Goal: Information Seeking & Learning: Learn about a topic

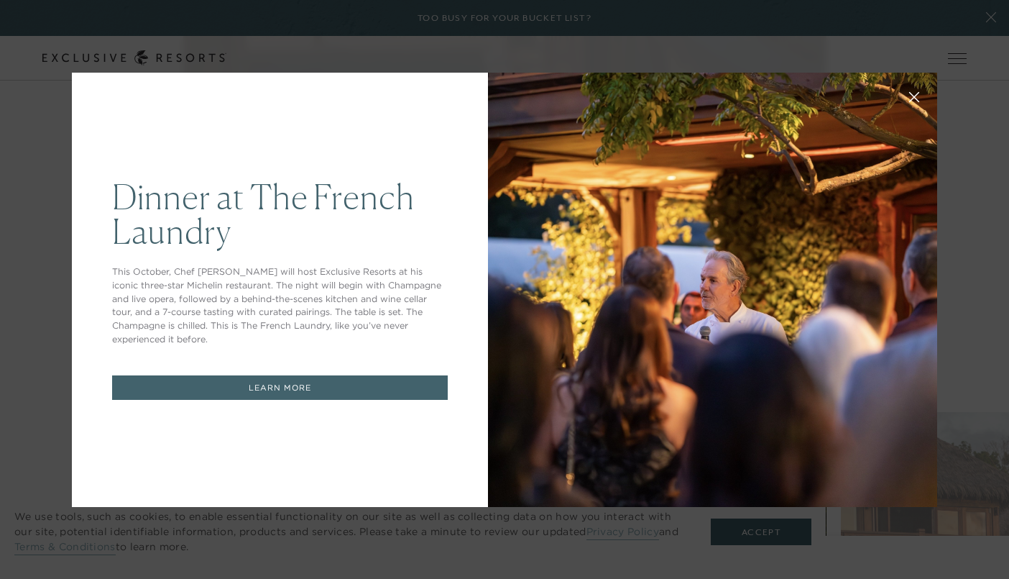
click at [913, 94] on icon at bounding box center [914, 96] width 11 height 11
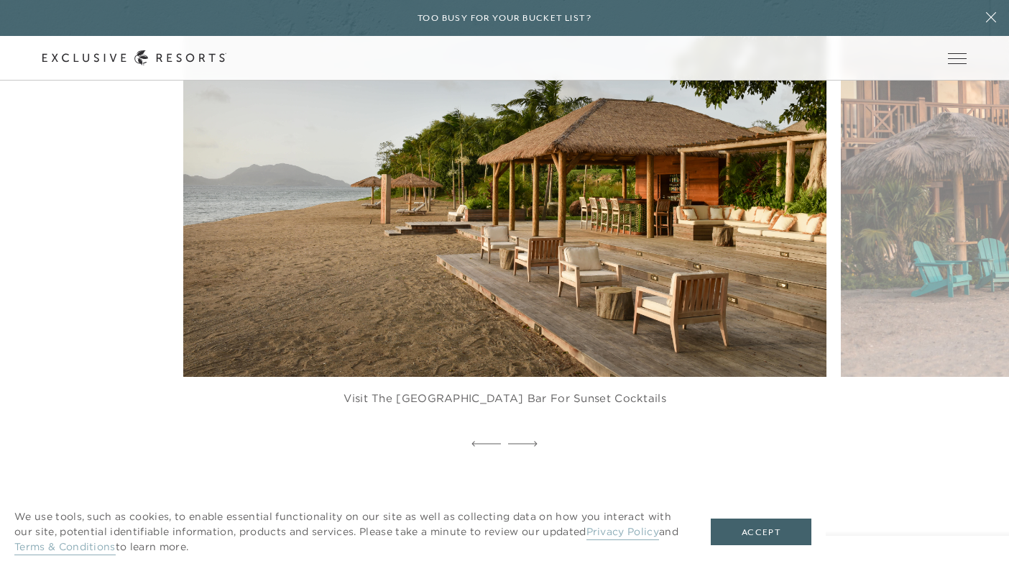
scroll to position [1570, 0]
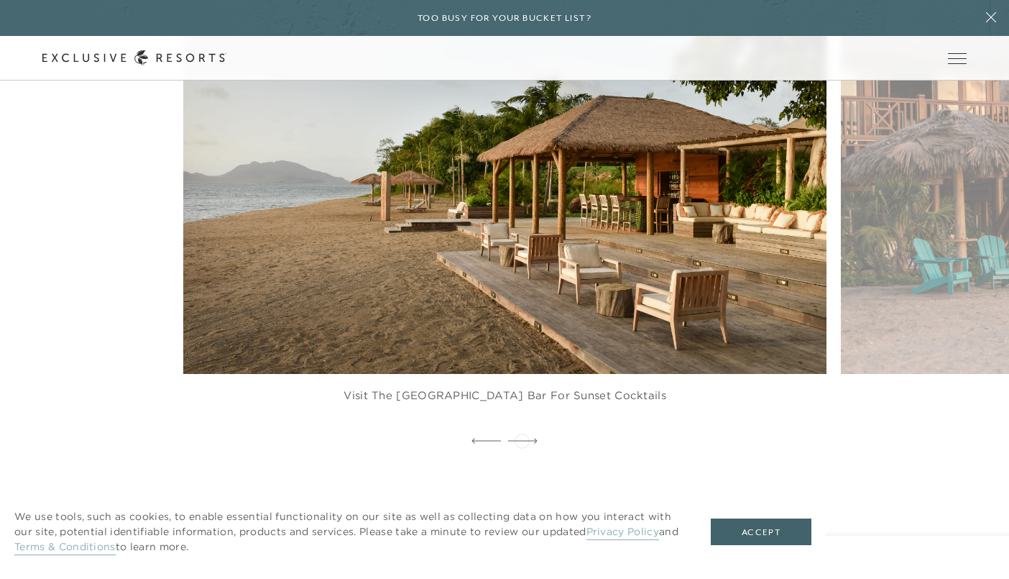
click at [522, 439] on icon at bounding box center [522, 441] width 29 height 6
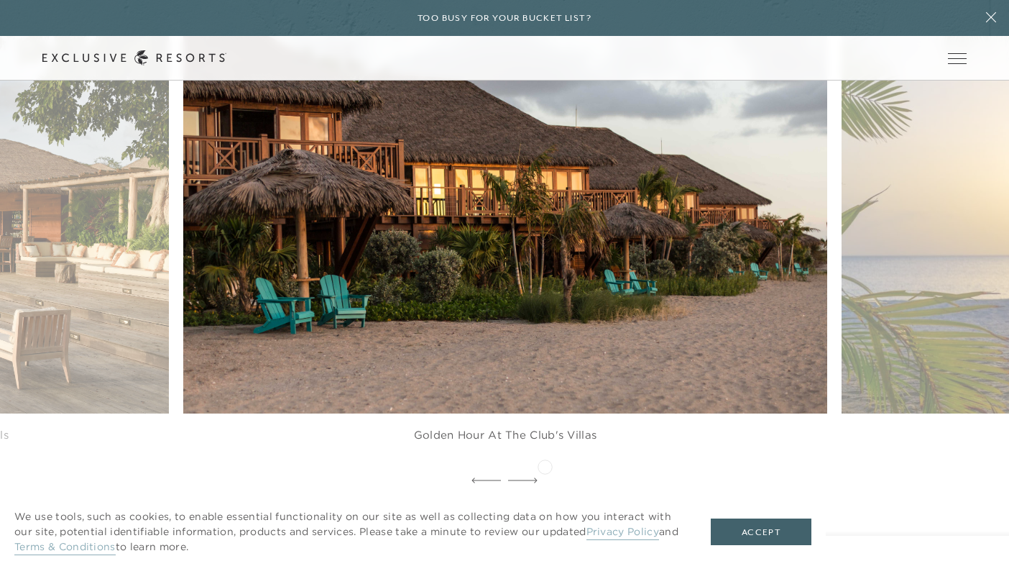
scroll to position [1533, 0]
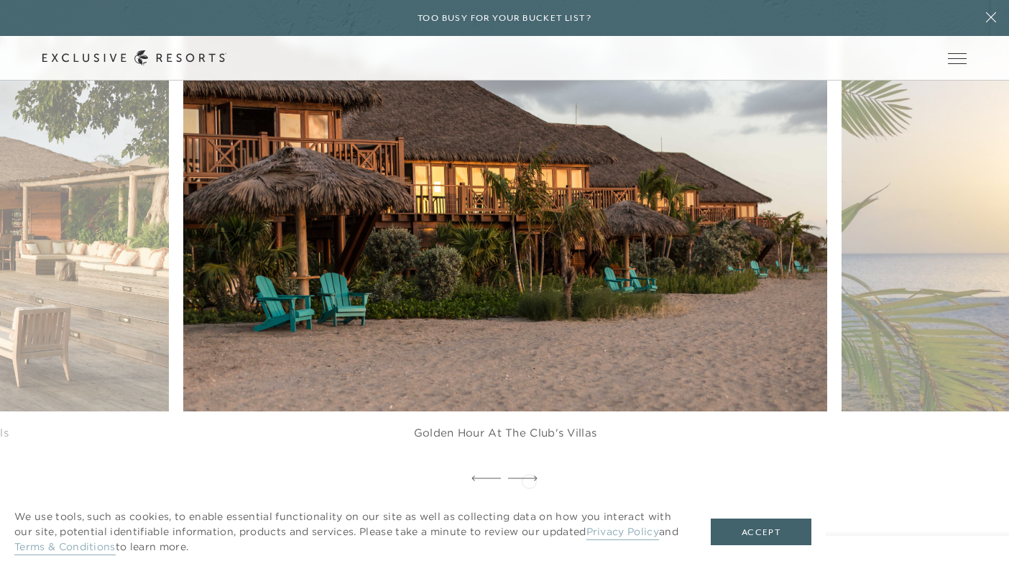
click at [529, 479] on icon at bounding box center [522, 478] width 29 height 6
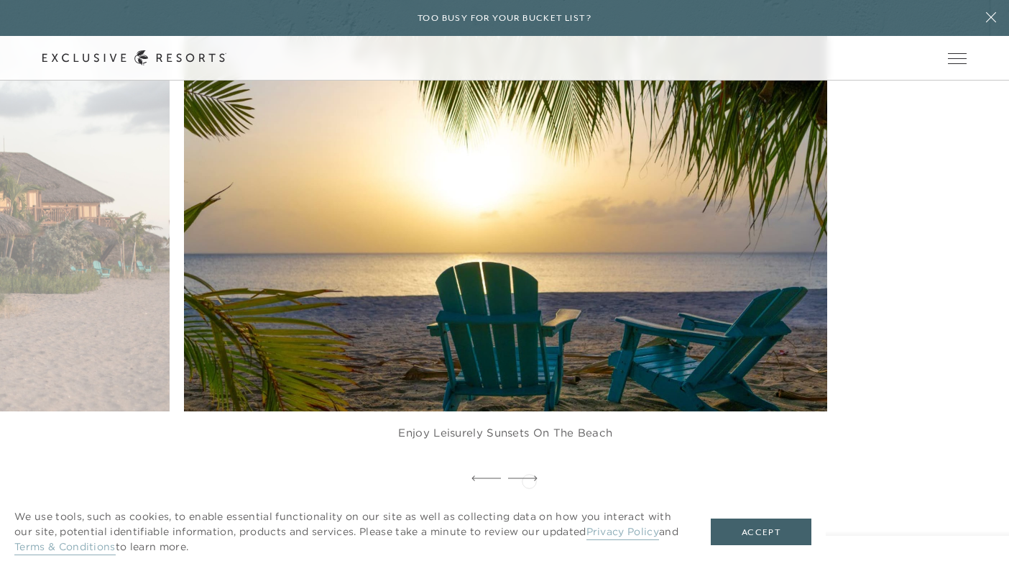
click at [529, 479] on icon at bounding box center [522, 478] width 29 height 6
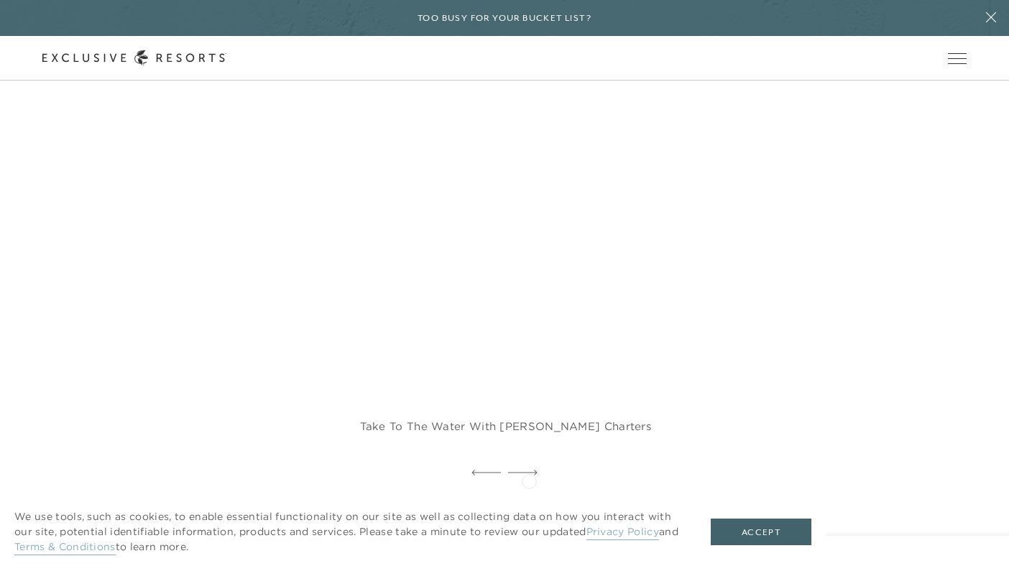
scroll to position [3031, 0]
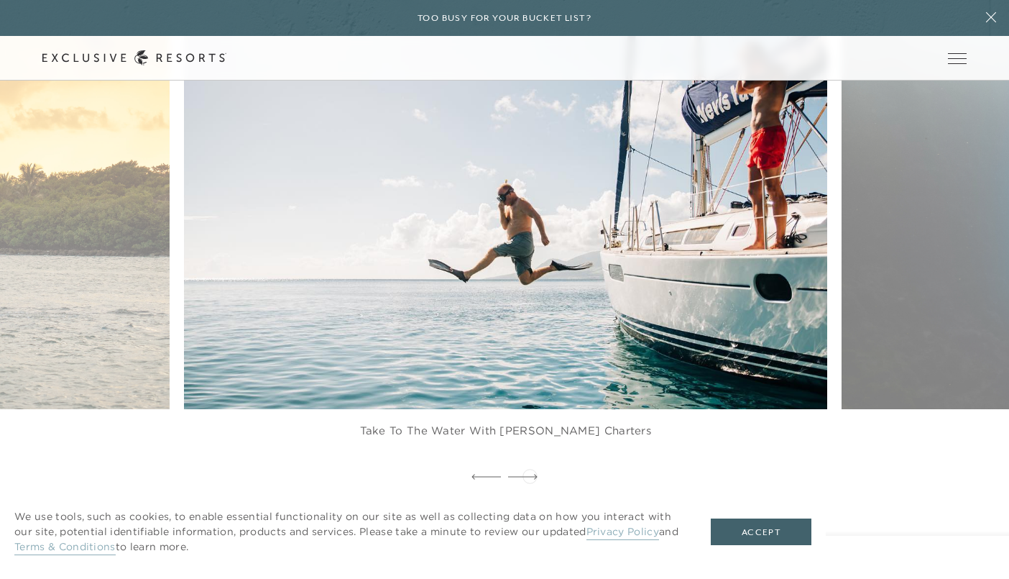
click at [530, 474] on icon at bounding box center [522, 477] width 29 height 6
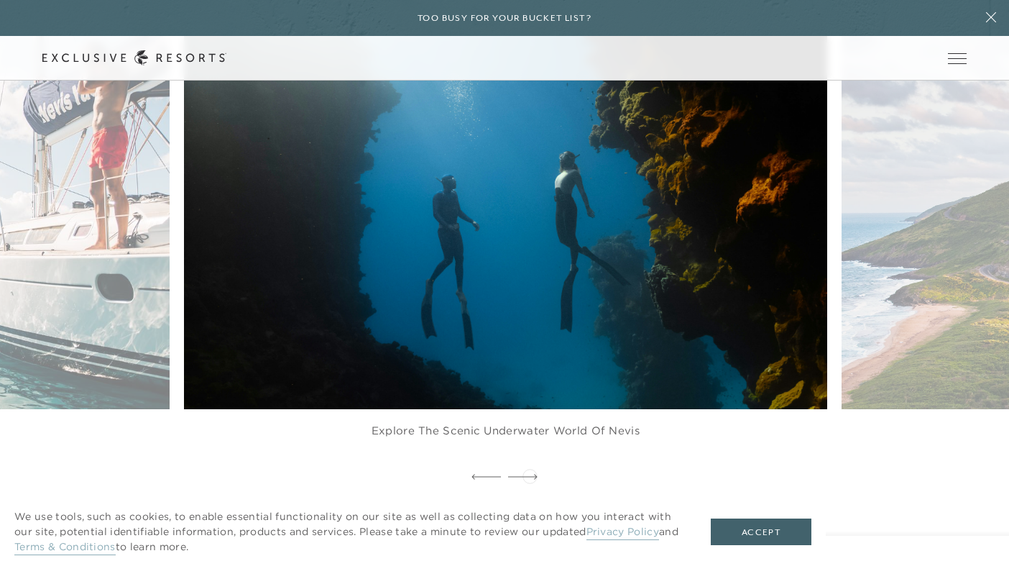
click at [530, 474] on icon at bounding box center [522, 477] width 29 height 6
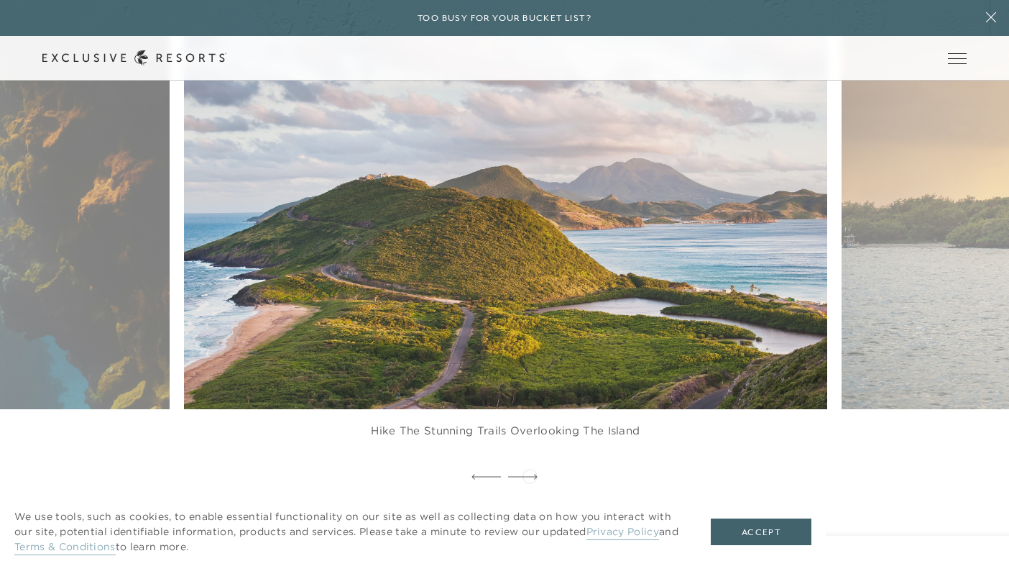
click at [530, 474] on icon at bounding box center [522, 477] width 29 height 6
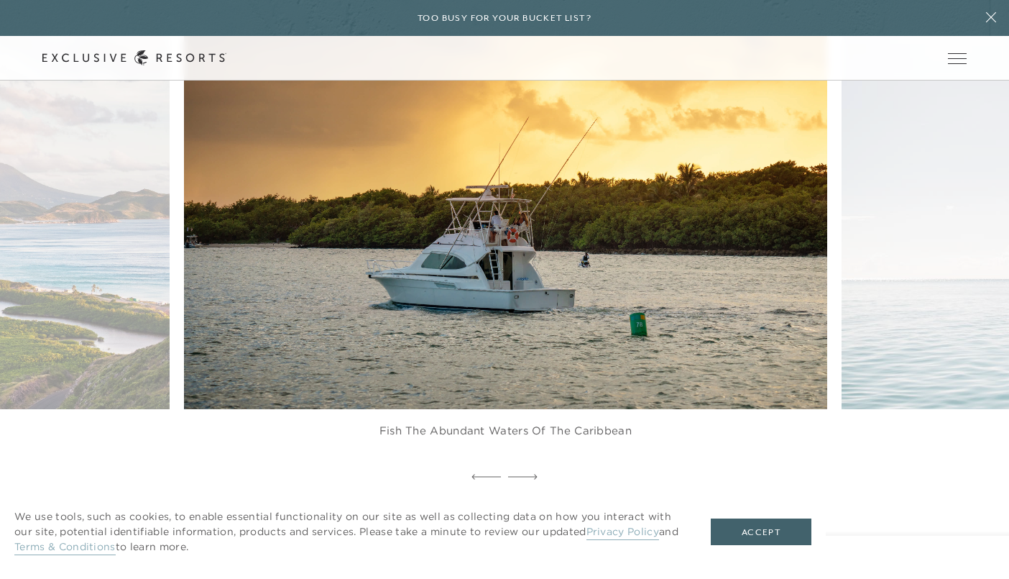
click at [530, 474] on icon at bounding box center [522, 477] width 29 height 6
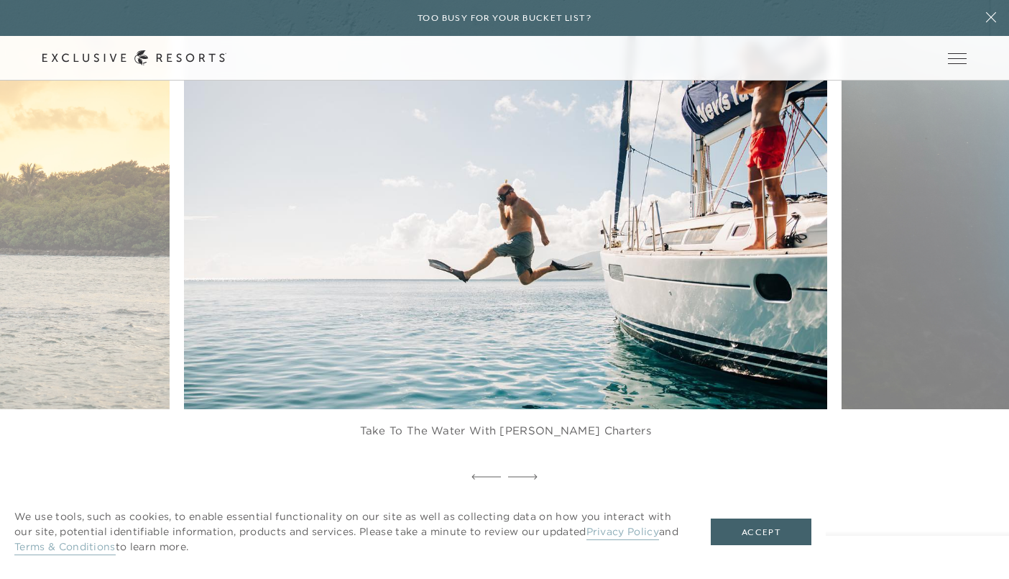
click at [530, 474] on icon at bounding box center [522, 477] width 29 height 6
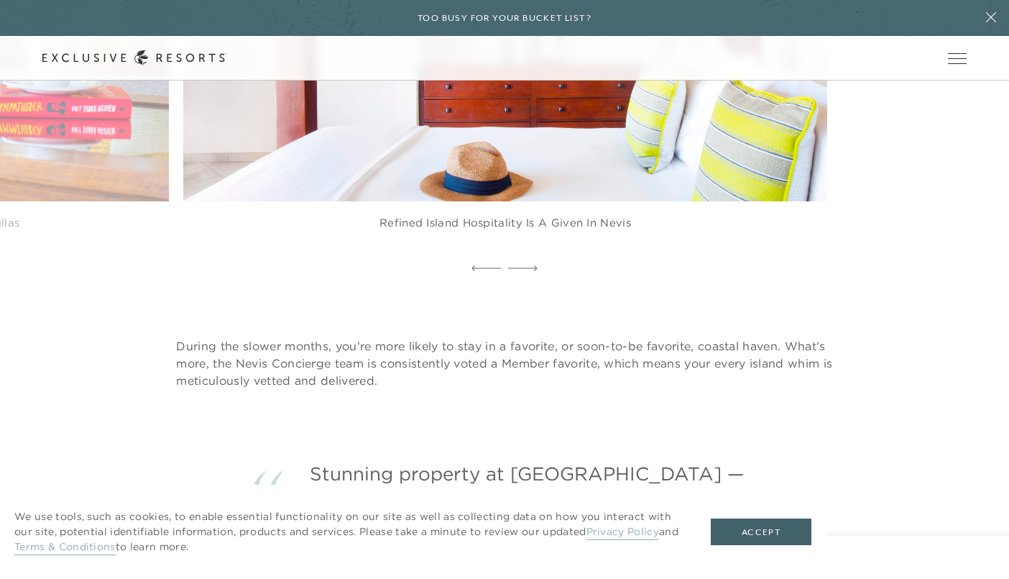
scroll to position [3928, 0]
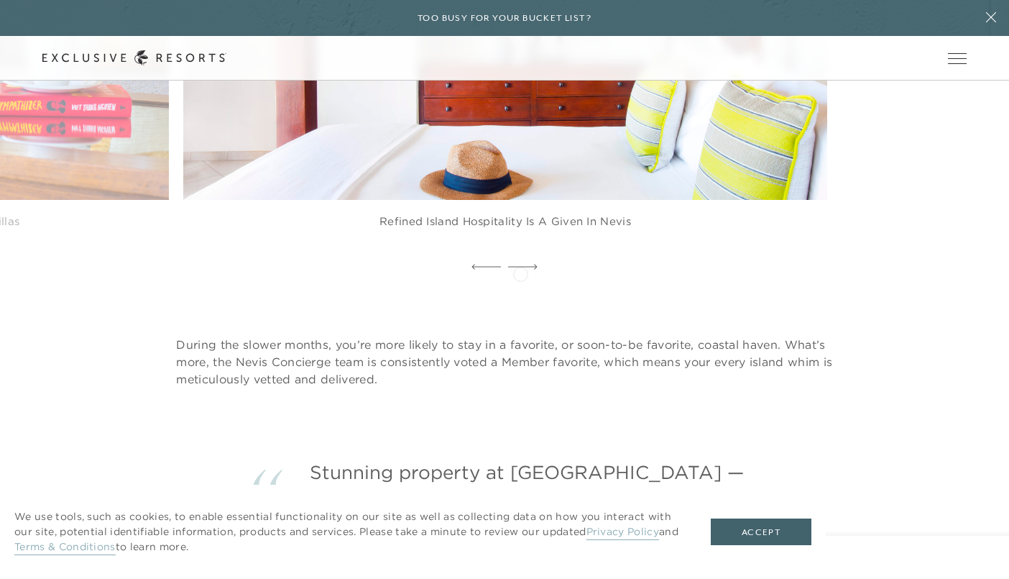
click at [520, 272] on div at bounding box center [522, 268] width 29 height 22
click at [526, 267] on icon at bounding box center [522, 266] width 29 height 5
click at [526, 266] on icon at bounding box center [522, 267] width 29 height 6
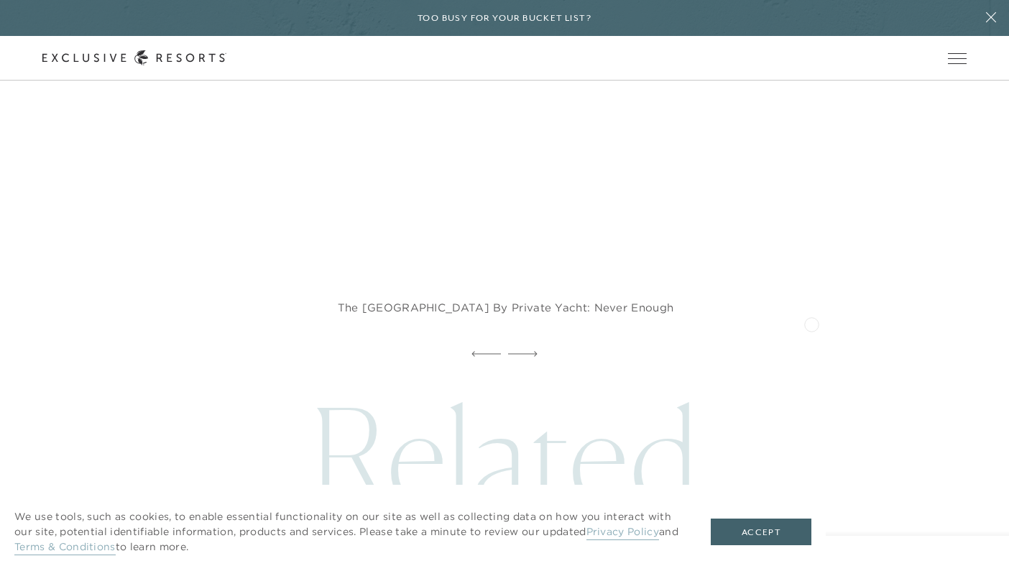
scroll to position [6122, 0]
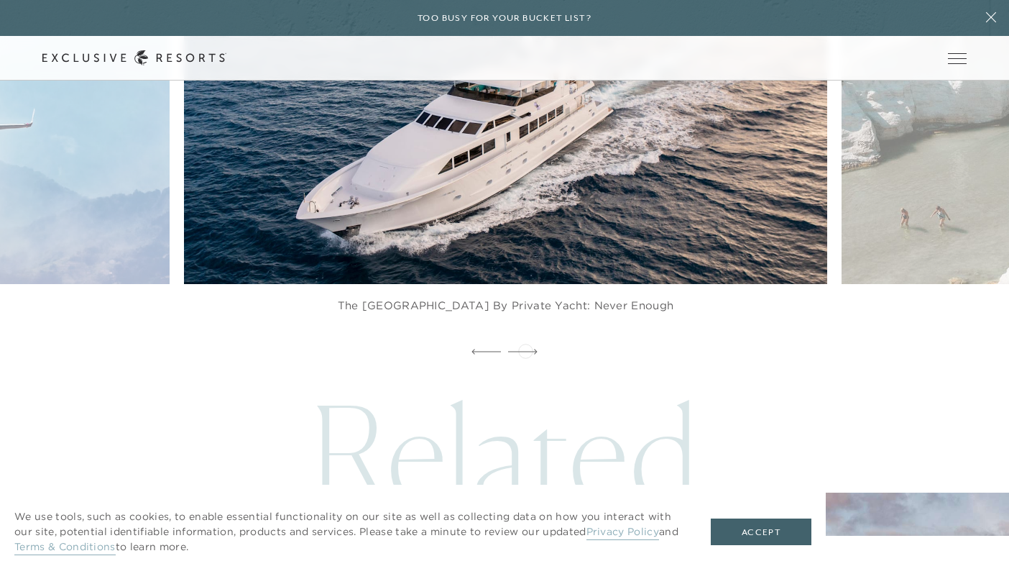
click at [525, 349] on icon at bounding box center [522, 352] width 29 height 6
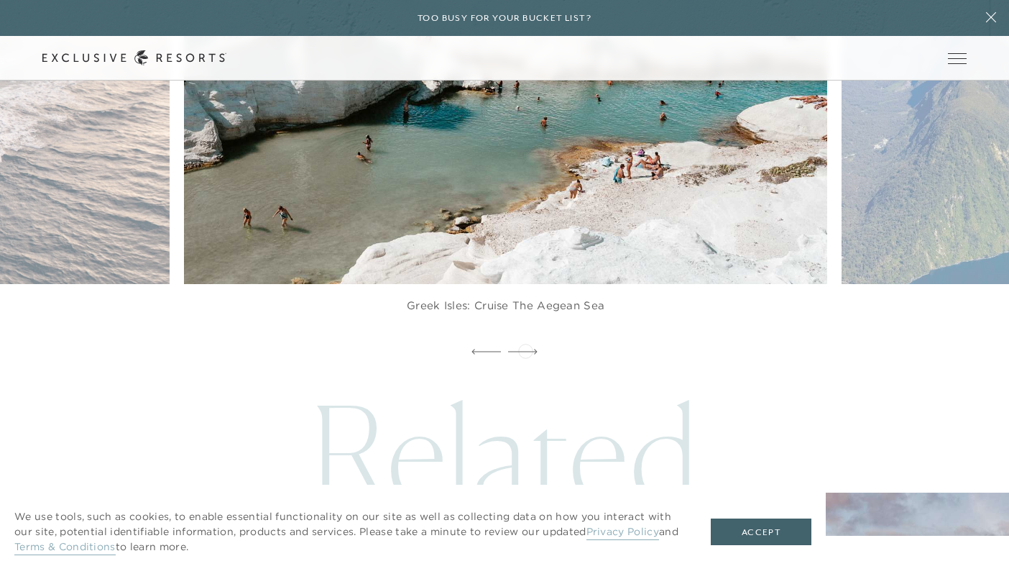
click at [525, 349] on icon at bounding box center [522, 352] width 29 height 6
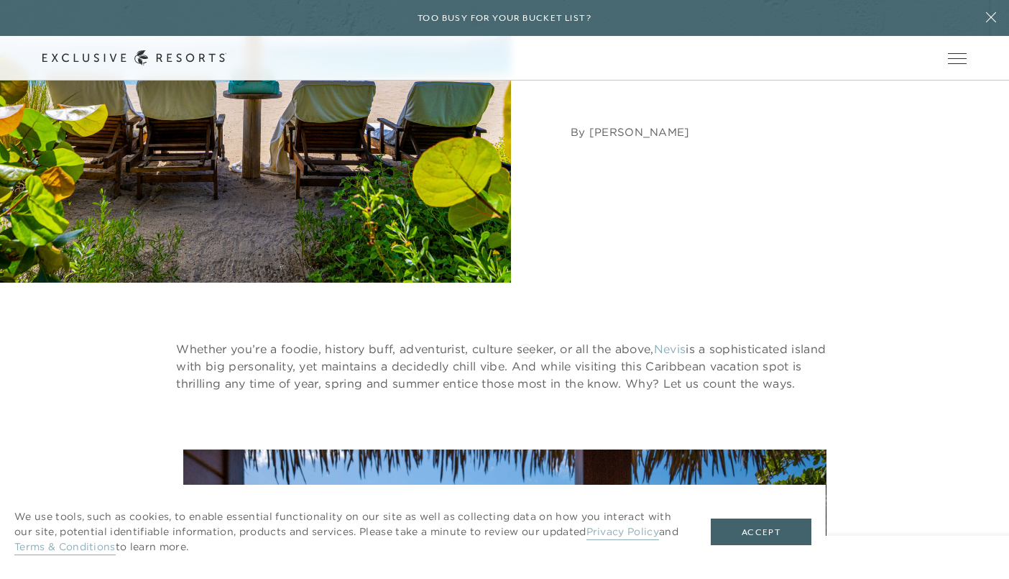
scroll to position [0, 0]
